Goal: Information Seeking & Learning: Learn about a topic

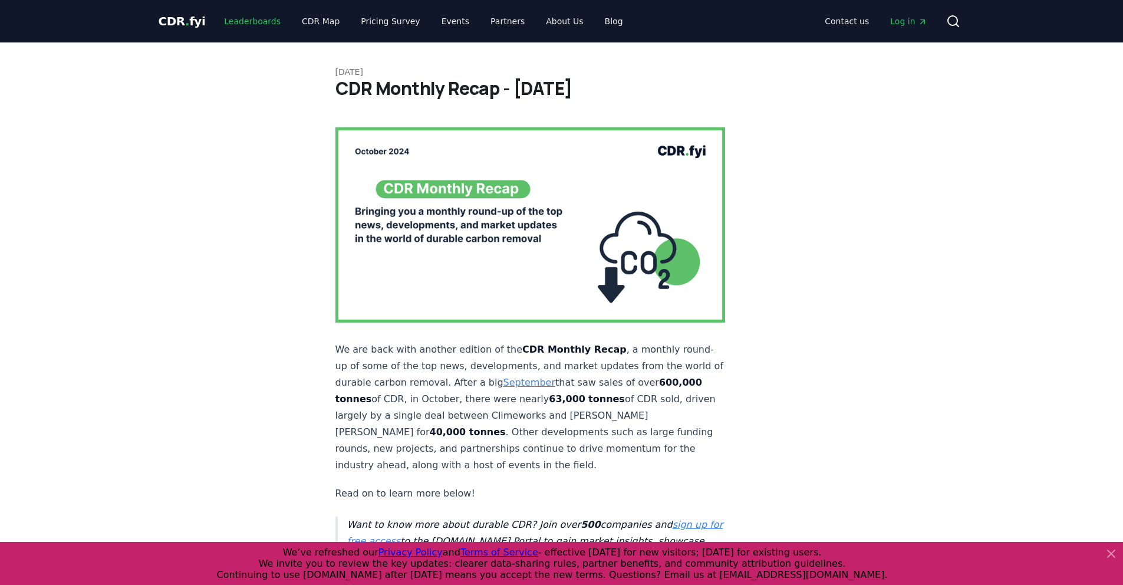
click at [229, 19] on link "Leaderboards" at bounding box center [252, 21] width 75 height 21
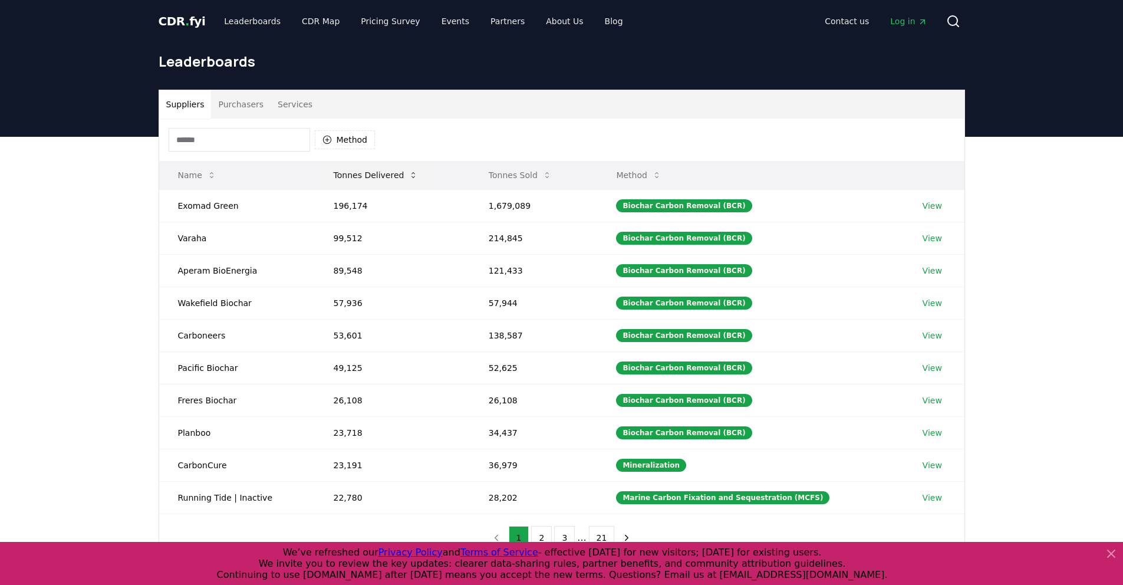
click at [395, 176] on button "Tonnes Delivered" at bounding box center [376, 175] width 104 height 24
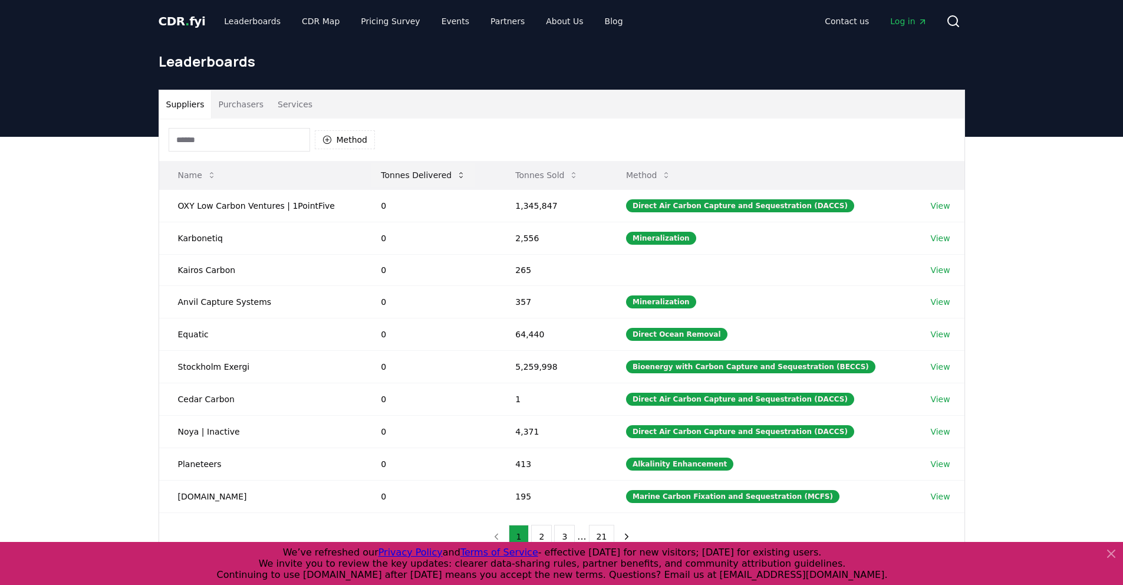
click at [421, 177] on button "Tonnes Delivered" at bounding box center [423, 175] width 104 height 24
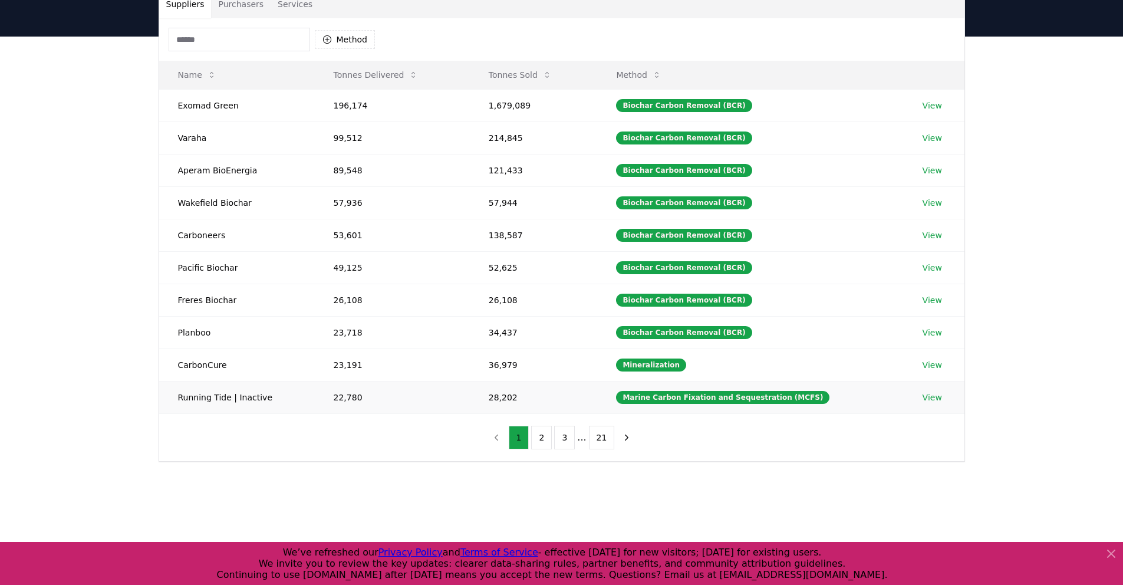
scroll to position [108, 0]
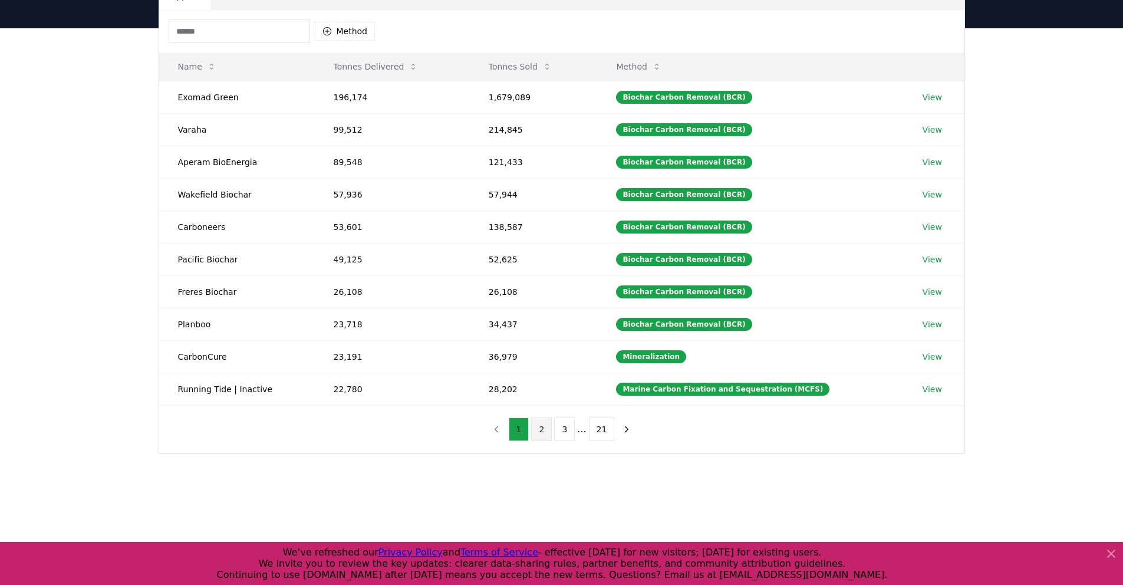
click at [544, 425] on button "2" at bounding box center [541, 429] width 21 height 24
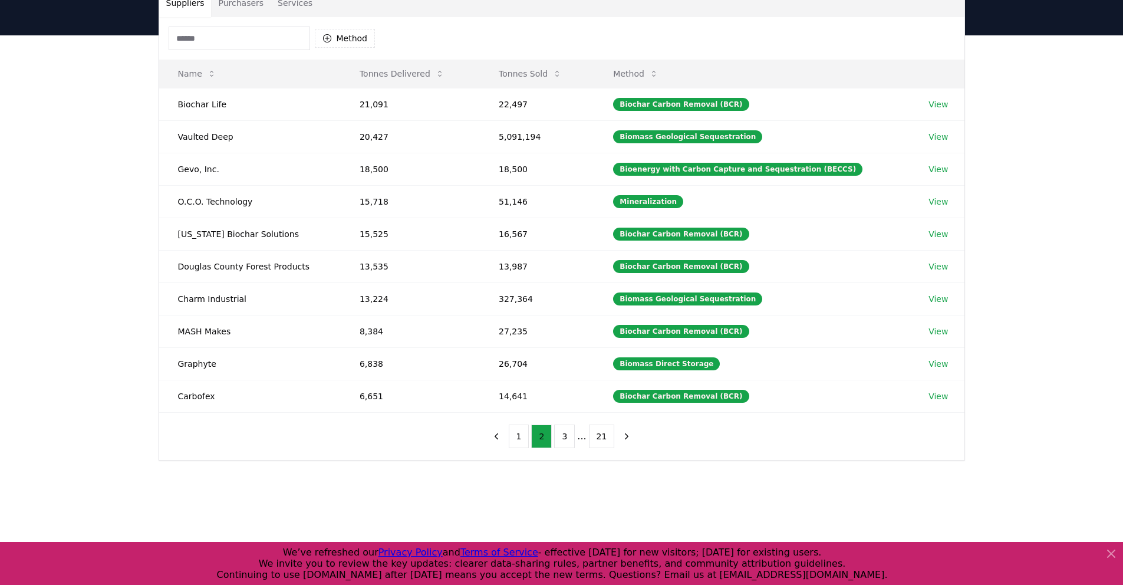
scroll to position [111, 0]
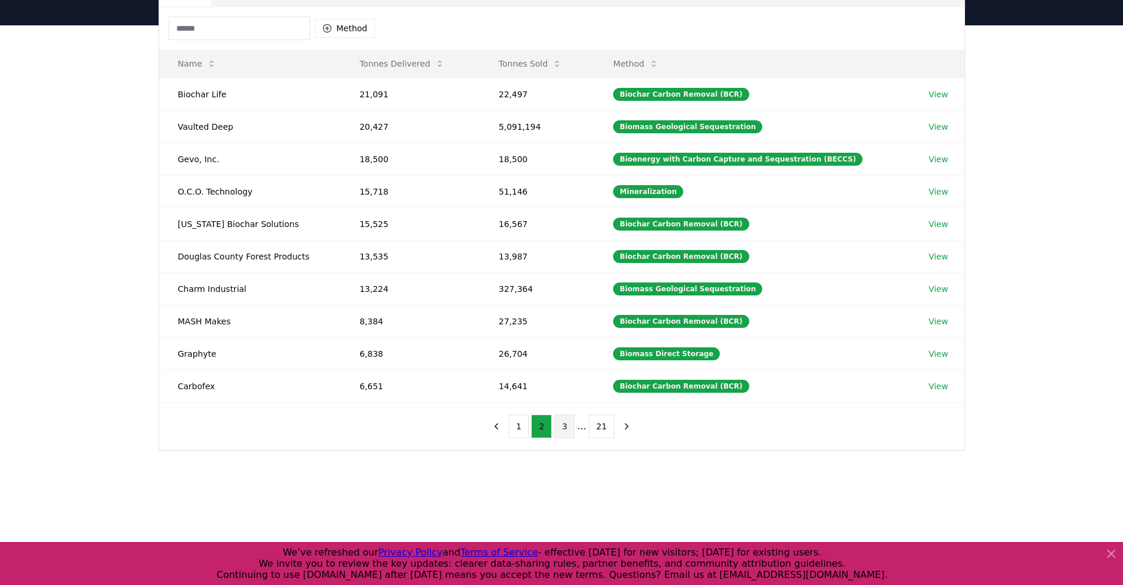
click at [567, 423] on button "3" at bounding box center [564, 426] width 21 height 24
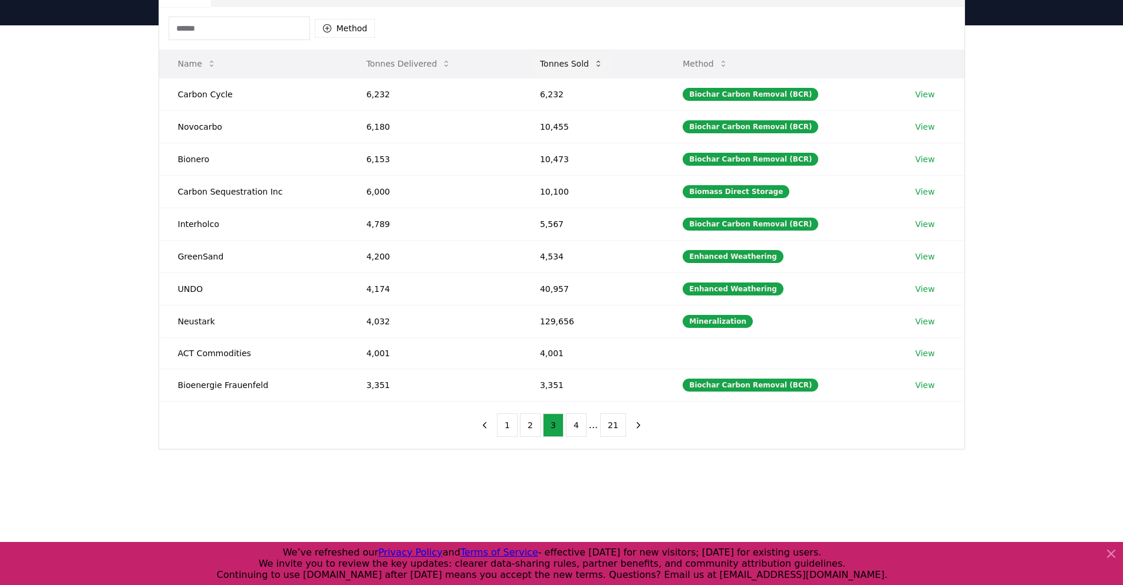
click at [554, 62] on button "Tonnes Sold" at bounding box center [571, 64] width 82 height 24
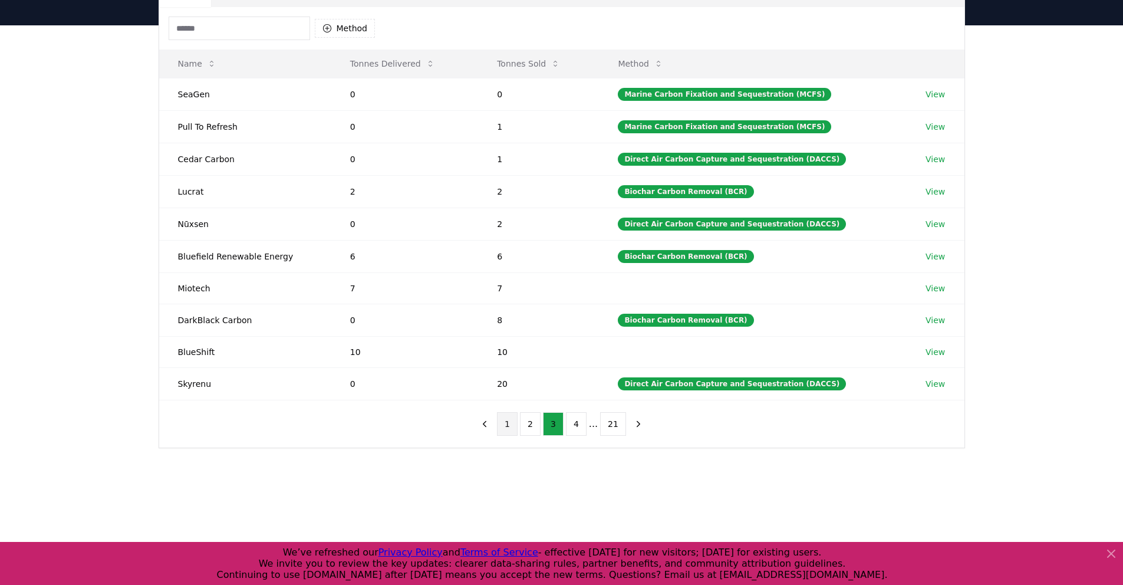
click at [511, 421] on button "1" at bounding box center [507, 424] width 21 height 24
click at [544, 67] on button "Tonnes Sold" at bounding box center [528, 64] width 82 height 24
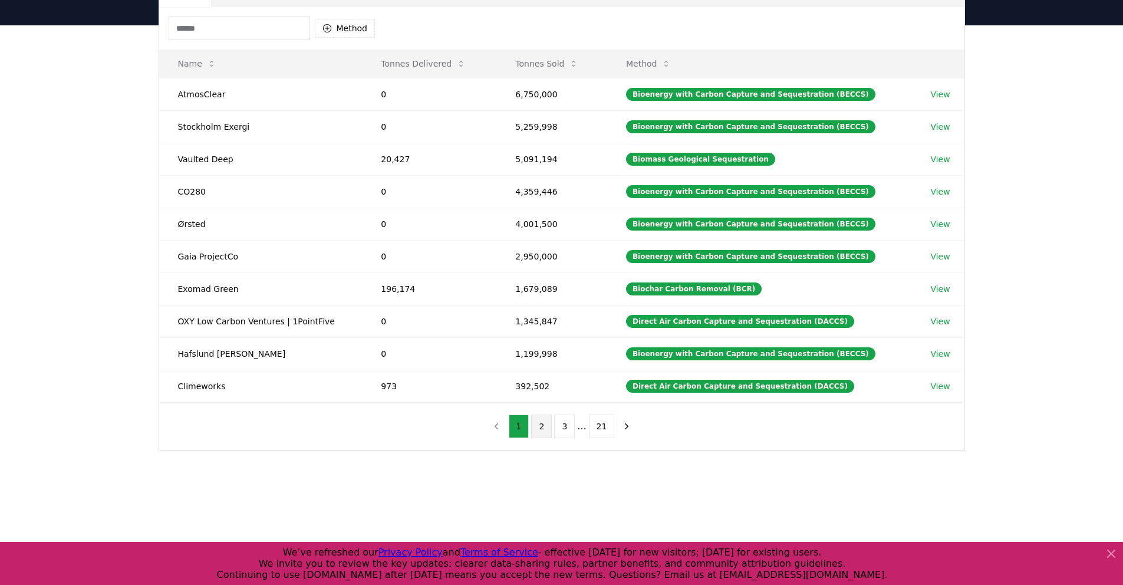
click at [537, 428] on button "2" at bounding box center [541, 426] width 21 height 24
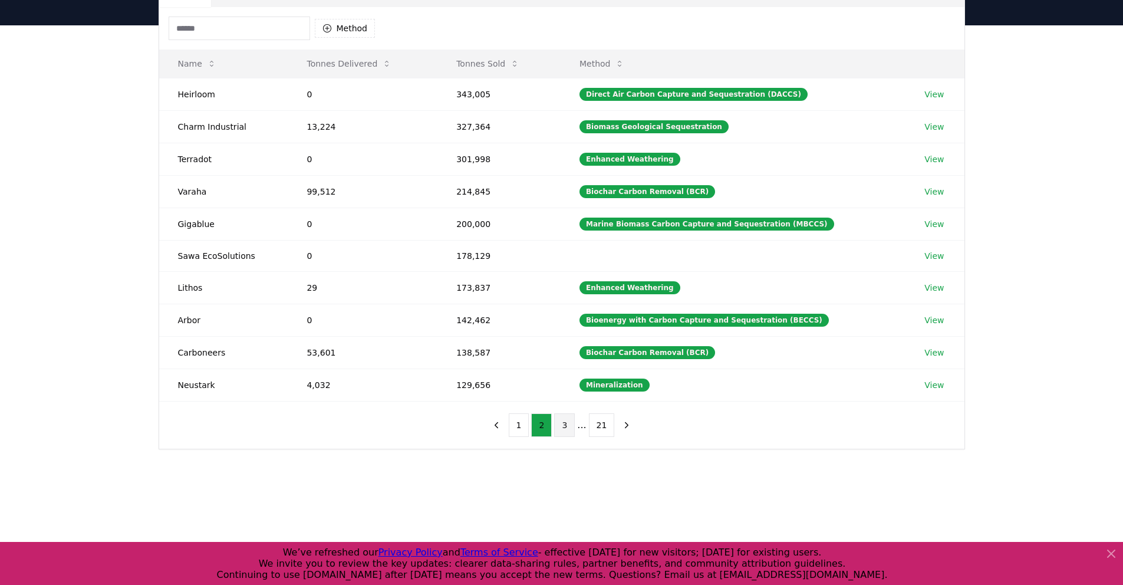
click at [566, 434] on button "3" at bounding box center [564, 425] width 21 height 24
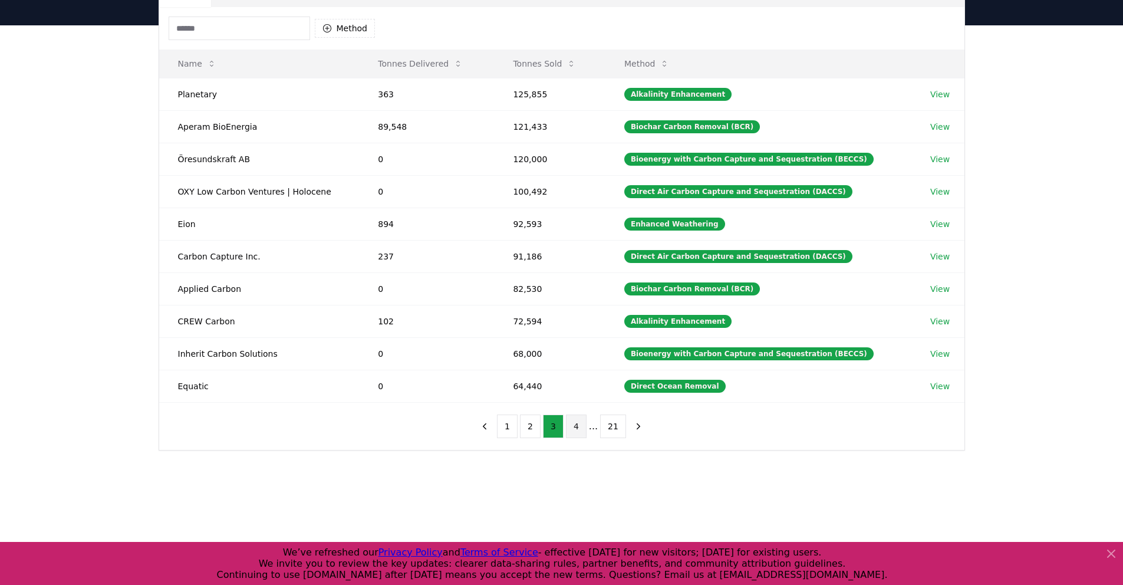
click at [577, 426] on button "4" at bounding box center [576, 426] width 21 height 24
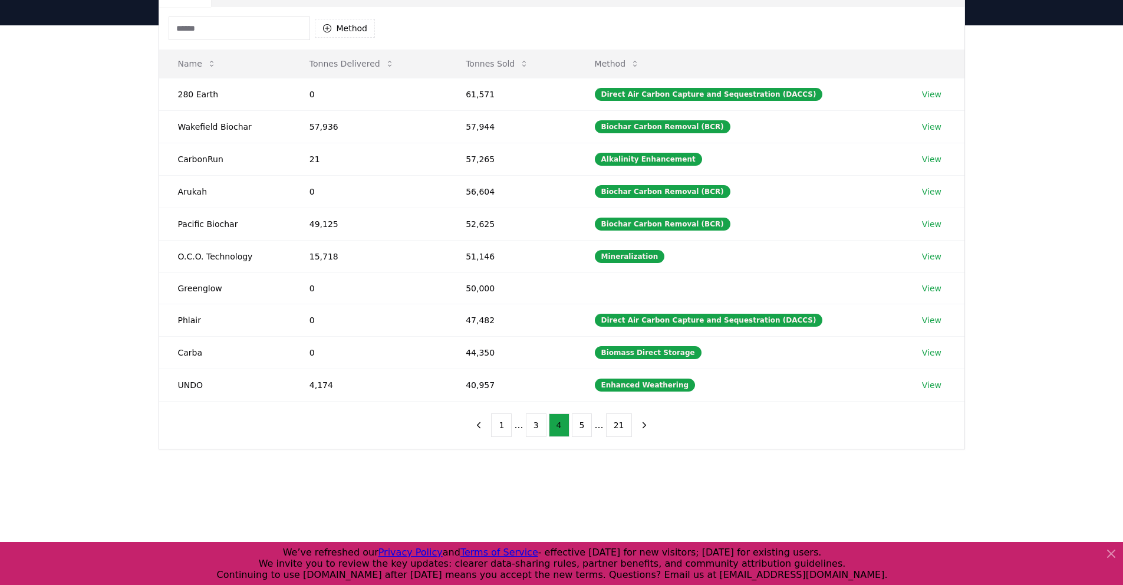
click at [265, 34] on input at bounding box center [239, 29] width 141 height 24
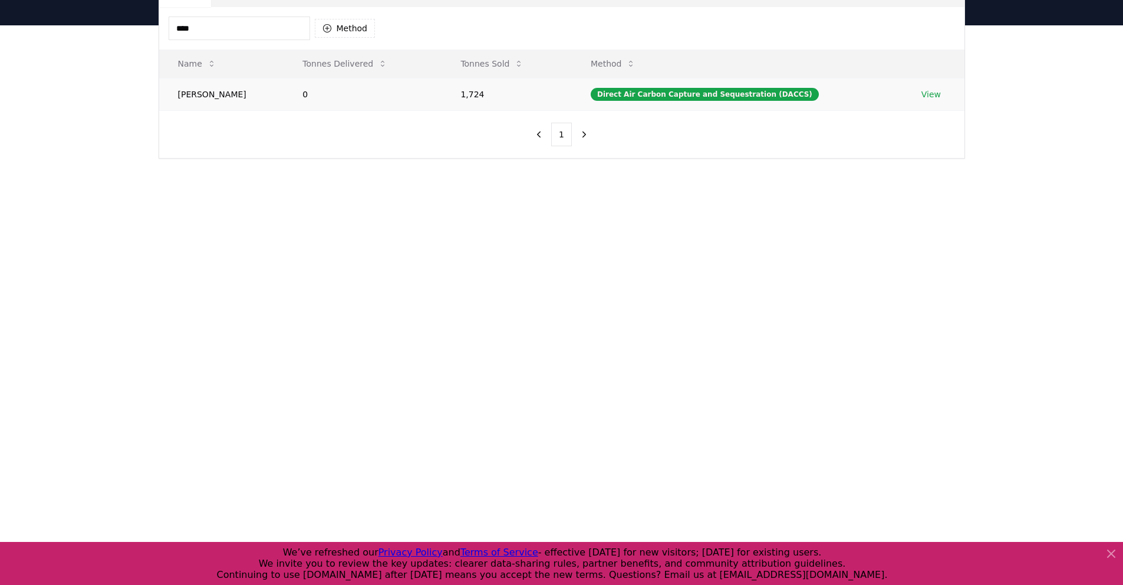
type input "****"
click at [327, 88] on td "0" at bounding box center [362, 94] width 158 height 32
click at [933, 97] on link "View" at bounding box center [930, 94] width 19 height 12
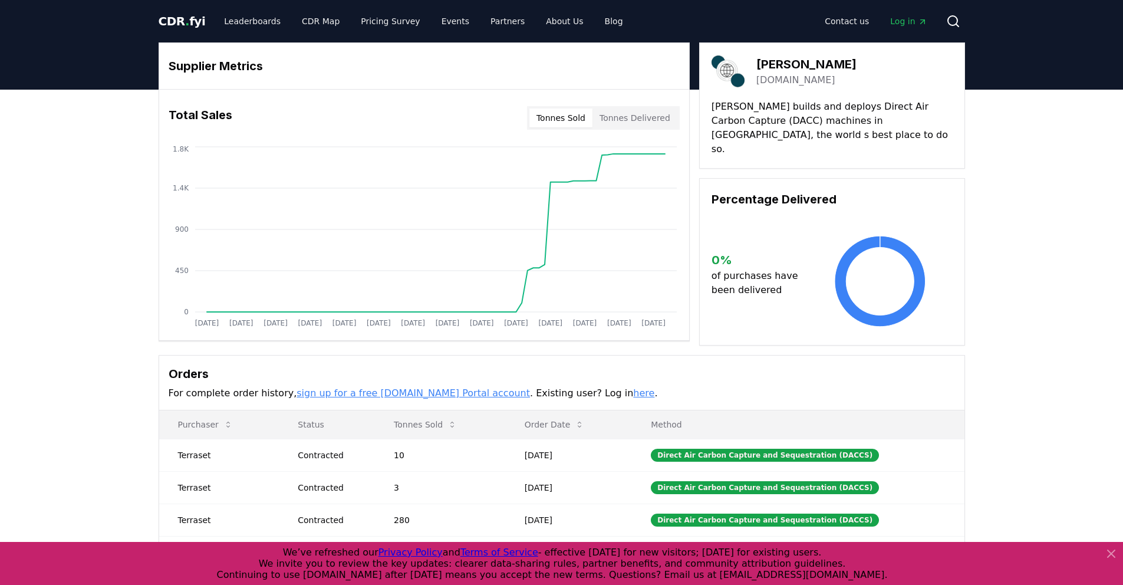
click at [586, 404] on div "Orders For complete order history, sign up for a free [DOMAIN_NAME] Portal acco…" at bounding box center [561, 382] width 805 height 55
click at [586, 413] on button "Order Date" at bounding box center [554, 425] width 79 height 24
click at [584, 420] on icon at bounding box center [579, 424] width 9 height 9
